Goal: Task Accomplishment & Management: Complete application form

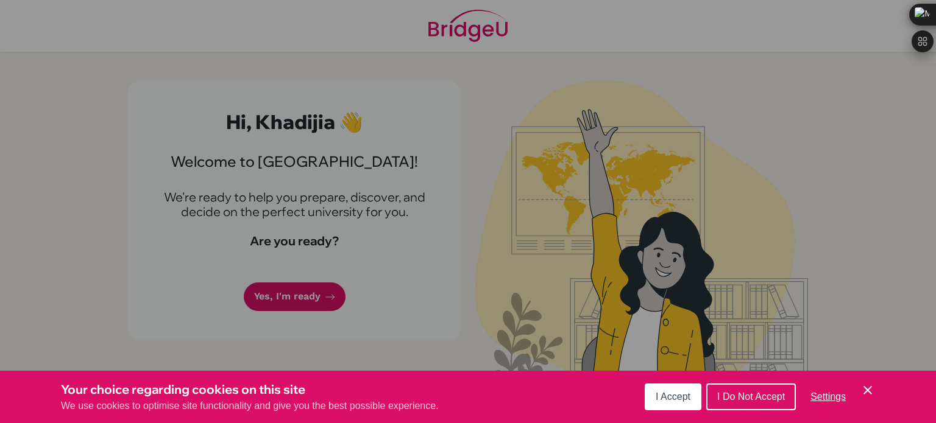
click at [329, 303] on div "Cookie Preferences" at bounding box center [468, 211] width 936 height 423
click at [869, 384] on icon "Cookie Control Close Icon" at bounding box center [867, 390] width 15 height 15
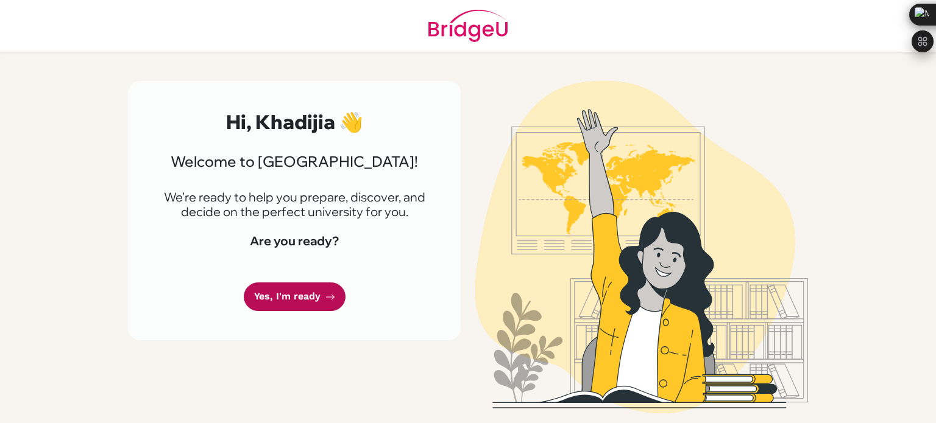
click at [329, 303] on link "Yes, I'm ready" at bounding box center [295, 297] width 102 height 29
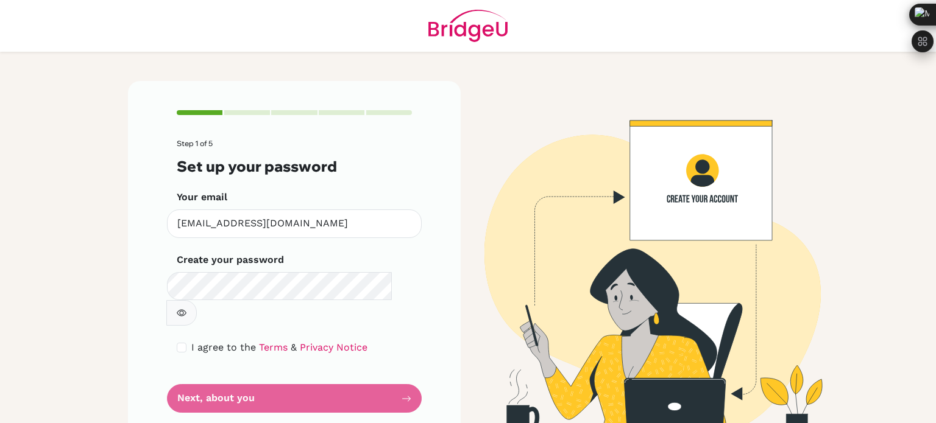
click at [186, 308] on icon "button" at bounding box center [182, 313] width 10 height 10
click at [197, 300] on button "button" at bounding box center [181, 313] width 30 height 26
click at [178, 343] on input "checkbox" at bounding box center [182, 348] width 10 height 10
checkbox input "true"
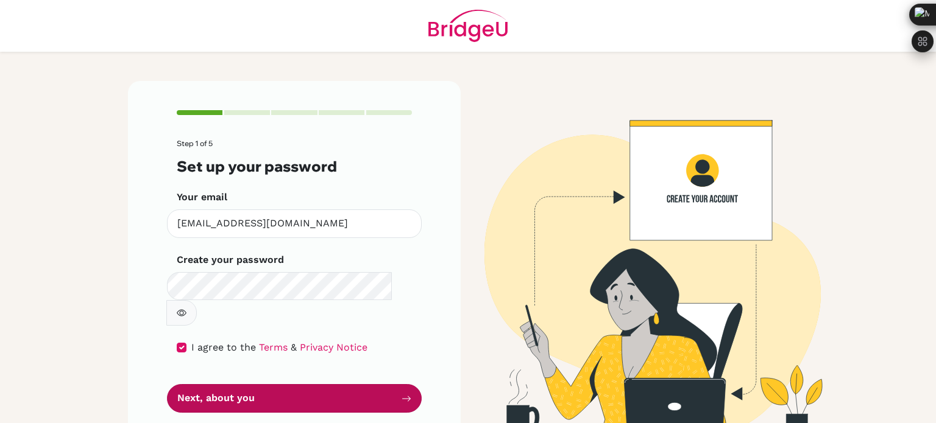
click at [261, 384] on button "Next, about you" at bounding box center [294, 398] width 255 height 29
